Goal: Find specific page/section: Find specific page/section

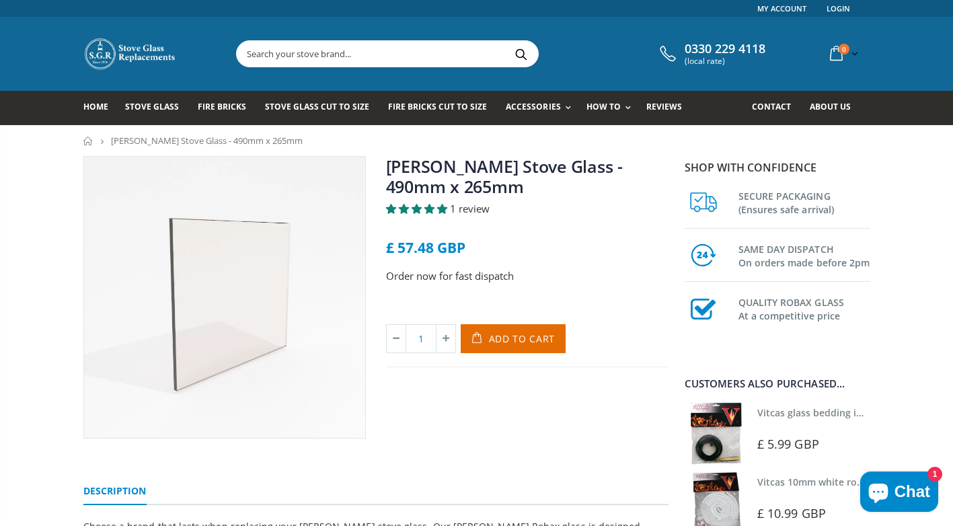
click at [356, 56] on input "text" at bounding box center [463, 54] width 452 height 26
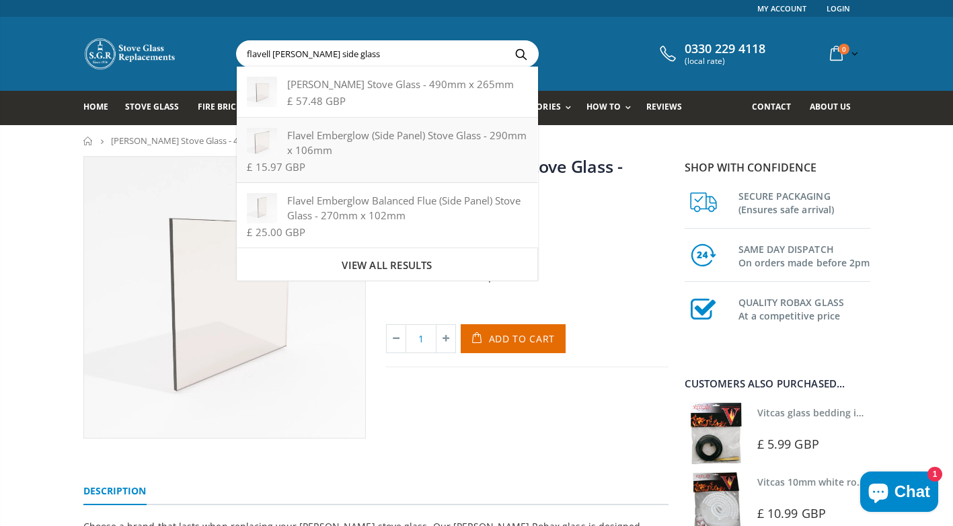
type input "flavell renoir bf side glass"
click at [346, 134] on div "Flavel Emberglow (Side Panel) Stove Glass - 290mm x 106mm" at bounding box center [387, 143] width 280 height 30
